Goal: Transaction & Acquisition: Purchase product/service

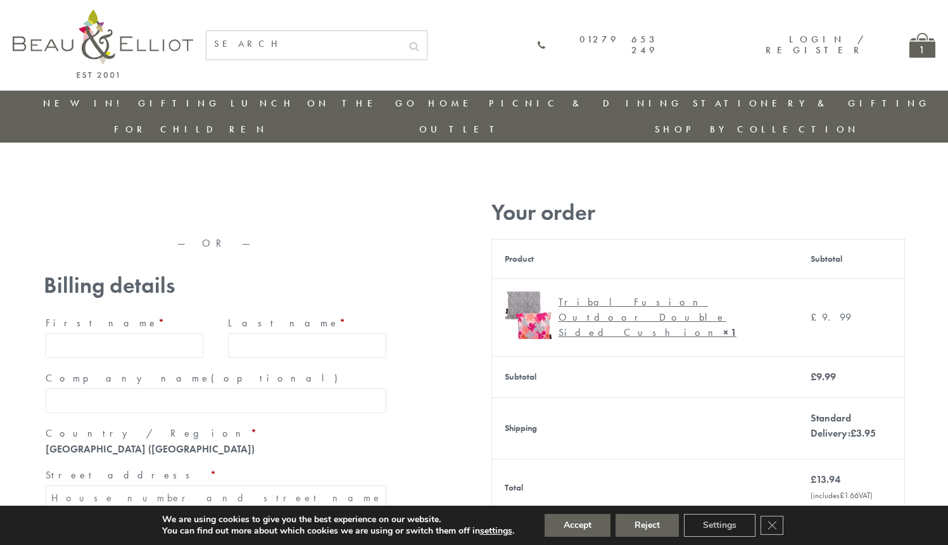
type input "[EMAIL_ADDRESS][DOMAIN_NAME]"
type input "[PERSON_NAME]"
type input "23, [GEOGRAPHIC_DATA], [GEOGRAPHIC_DATA]"
type input "[GEOGRAPHIC_DATA]"
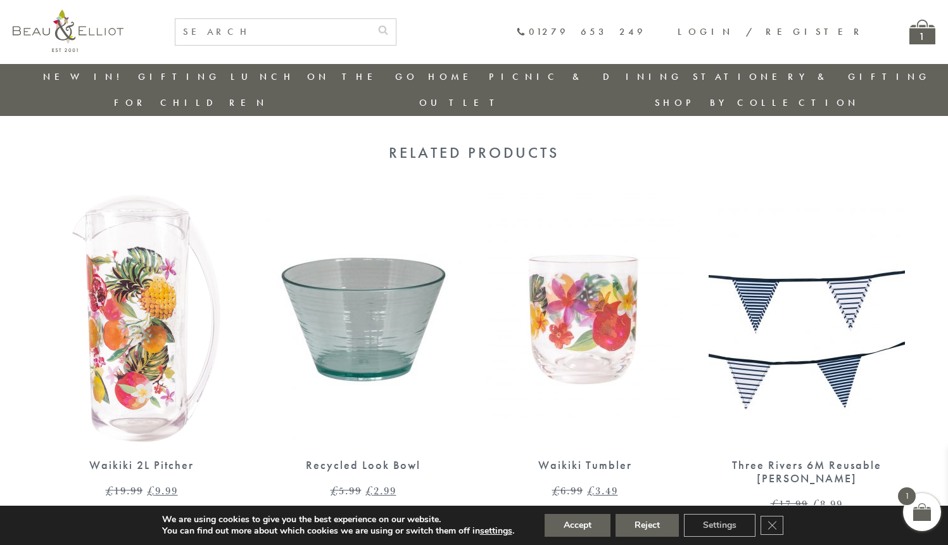
scroll to position [918, 0]
